Goal: Check status: Check status

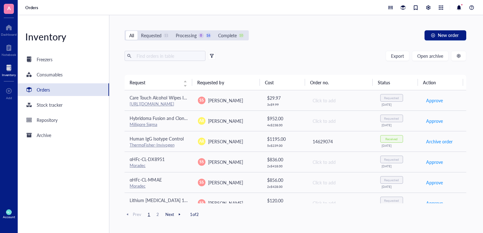
click at [357, 22] on div "All Requested 11 Processing 0 16 Complete 10 New order Export Open archive Requ…" at bounding box center [295, 124] width 372 height 218
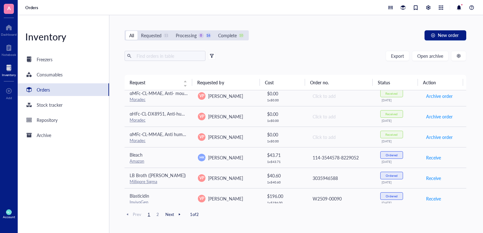
scroll to position [375, 0]
click at [420, 57] on span "Open archive" at bounding box center [430, 55] width 26 height 5
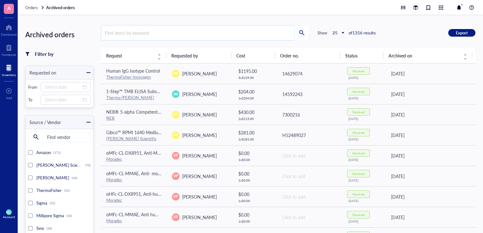
click at [166, 39] on input "search" at bounding box center [197, 33] width 193 height 15
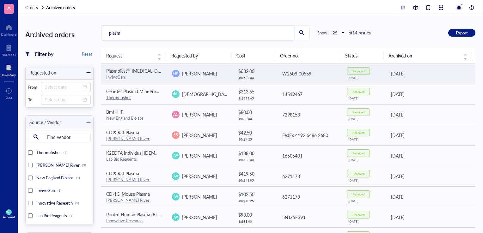
type input "plasm"
click at [114, 75] on link "InvivoGen" at bounding box center [115, 77] width 19 height 6
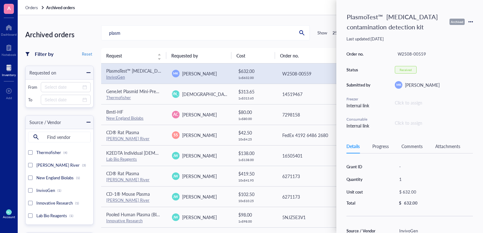
click at [306, 8] on div "Orders Archived orders" at bounding box center [250, 7] width 465 height 15
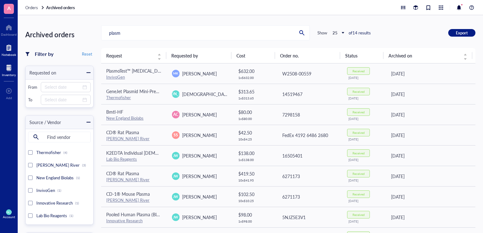
click at [15, 53] on div "Notebook" at bounding box center [9, 55] width 15 height 4
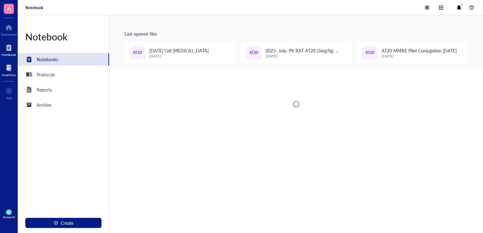
click at [14, 69] on div at bounding box center [9, 68] width 14 height 10
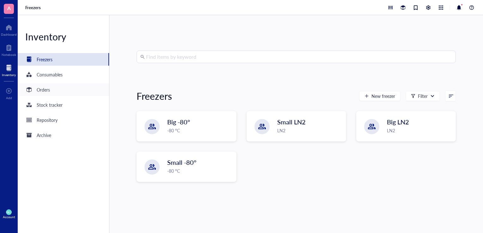
click at [60, 88] on div "Orders" at bounding box center [63, 89] width 91 height 13
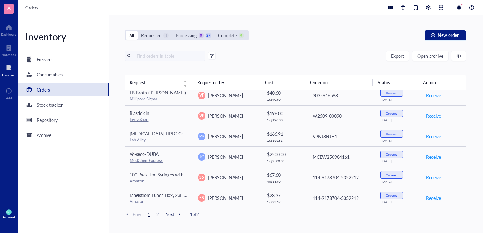
scroll to position [352, 0]
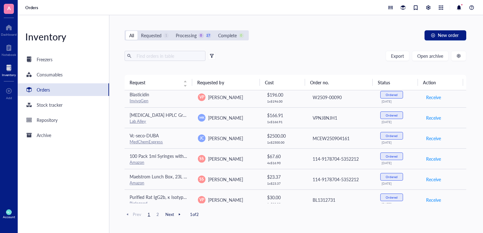
click at [338, 50] on div "All Requested 1 Processing 0 27 Complete 0 New order Export Open archive Reques…" at bounding box center [295, 124] width 372 height 218
